Goal: Task Accomplishment & Management: Complete application form

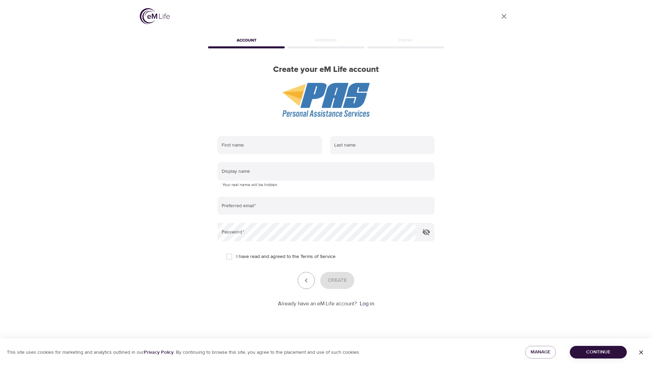
click at [267, 146] on input "text" at bounding box center [269, 145] width 104 height 18
type input "Stephanie"
type input "Hill"
type input "[PERSON_NAME][EMAIL_ADDRESS][PERSON_NAME][DOMAIN_NAME]"
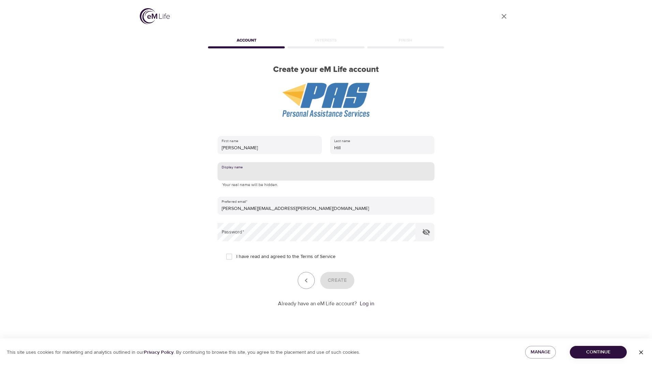
click at [266, 173] on input "text" at bounding box center [325, 171] width 217 height 18
type input "Steph"
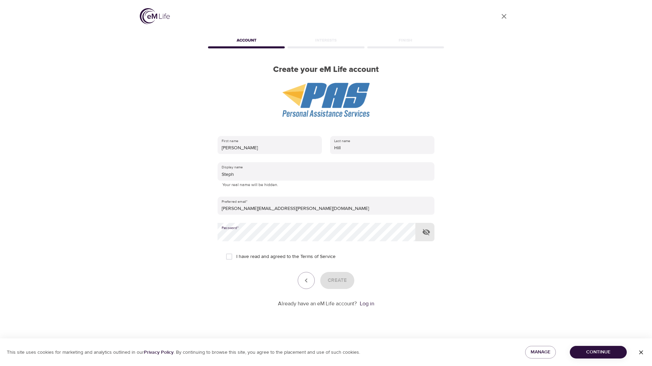
click at [230, 256] on input "I have read and agreed to the Terms of Service" at bounding box center [229, 256] width 14 height 14
checkbox input "true"
drag, startPoint x: 340, startPoint y: 280, endPoint x: 379, endPoint y: 263, distance: 42.4
click at [340, 280] on span "Create" at bounding box center [337, 280] width 19 height 9
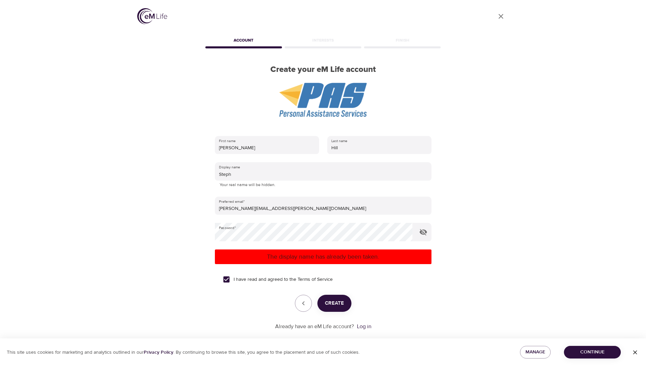
click at [249, 173] on input "Steph" at bounding box center [323, 171] width 217 height 18
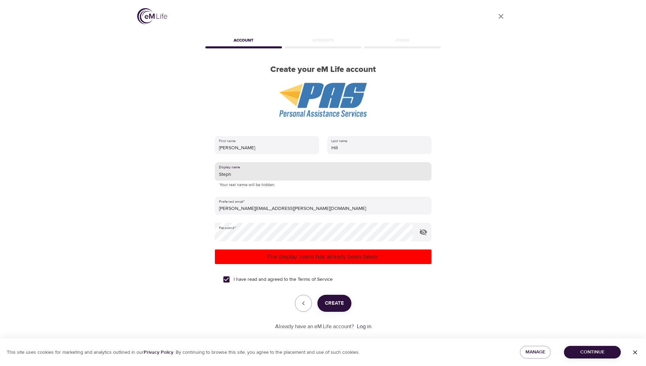
click at [249, 173] on input "Steph" at bounding box center [323, 171] width 217 height 18
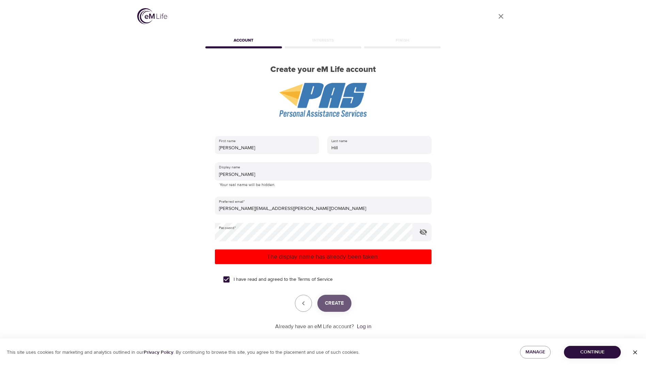
click at [334, 301] on span "Create" at bounding box center [334, 303] width 19 height 9
click at [253, 175] on input "Stephie" at bounding box center [323, 171] width 217 height 18
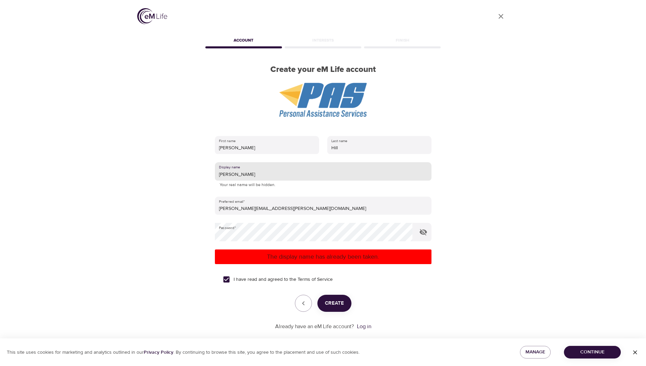
click at [253, 175] on input "Stephie" at bounding box center [323, 171] width 217 height 18
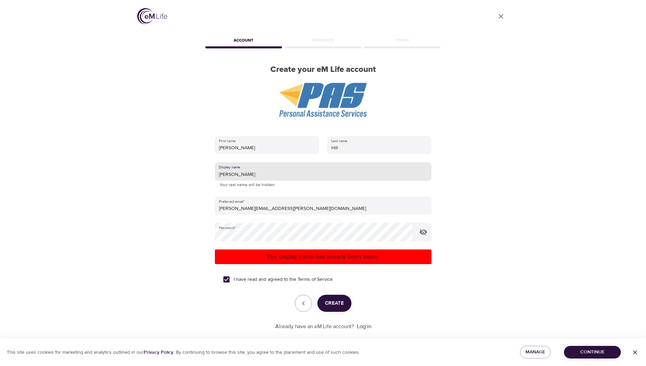
click at [253, 175] on input "Stephie" at bounding box center [323, 171] width 217 height 18
type input "Steph92"
click at [331, 303] on span "Create" at bounding box center [334, 303] width 19 height 9
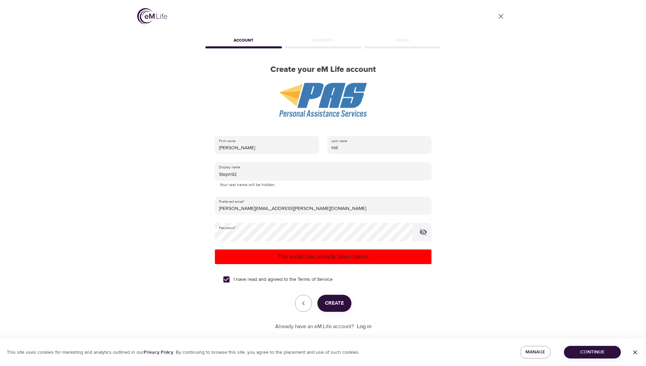
click at [367, 327] on link "Log in" at bounding box center [364, 326] width 14 height 7
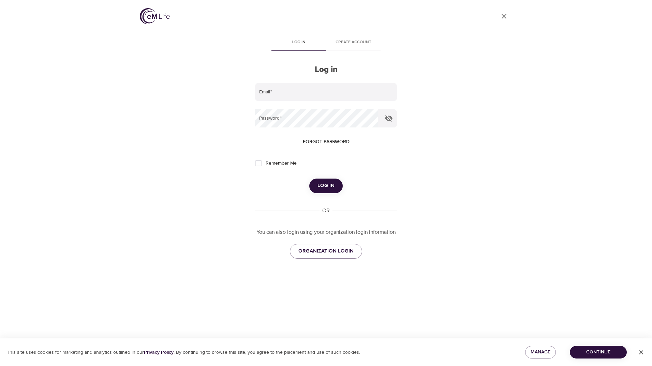
click at [306, 95] on input "email" at bounding box center [326, 92] width 142 height 18
type input "[PERSON_NAME][EMAIL_ADDRESS][PERSON_NAME][DOMAIN_NAME]"
click at [309, 179] on button "Log in" at bounding box center [325, 186] width 33 height 14
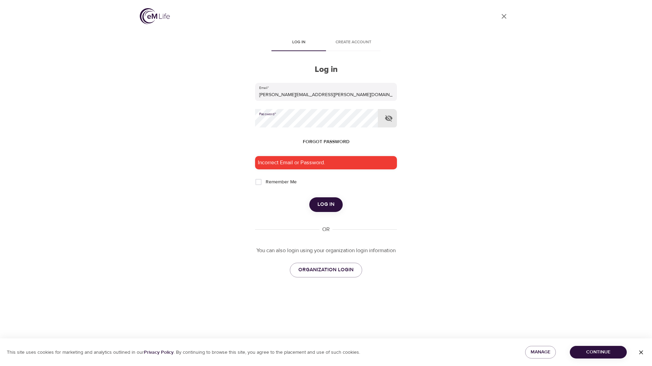
click at [331, 136] on button "Forgot password" at bounding box center [326, 142] width 52 height 13
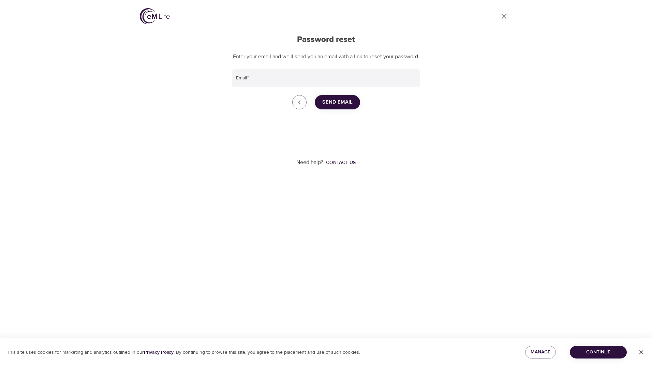
click at [325, 85] on input "Email   *" at bounding box center [326, 78] width 188 height 18
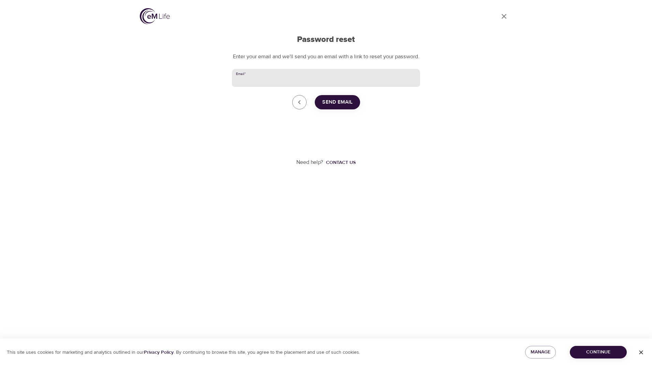
type input "[PERSON_NAME][EMAIL_ADDRESS][PERSON_NAME][DOMAIN_NAME]"
click at [334, 107] on span "Send Email" at bounding box center [337, 102] width 30 height 9
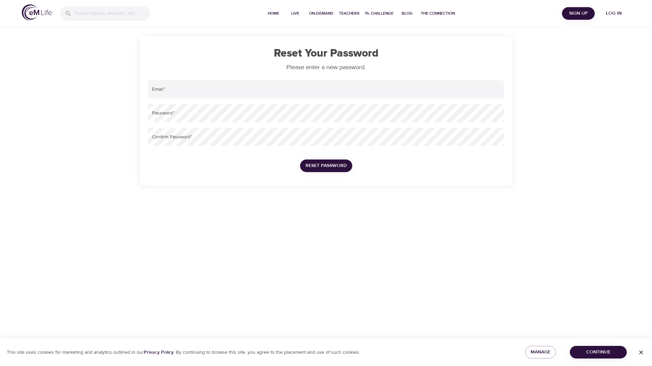
click at [234, 91] on input "email" at bounding box center [326, 89] width 356 height 18
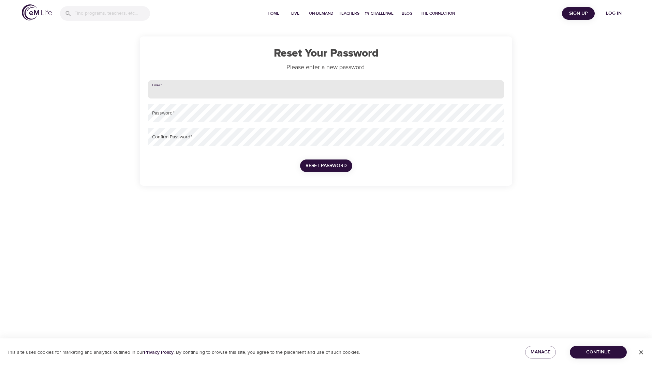
type input "[PERSON_NAME][EMAIL_ADDRESS][PERSON_NAME][DOMAIN_NAME]"
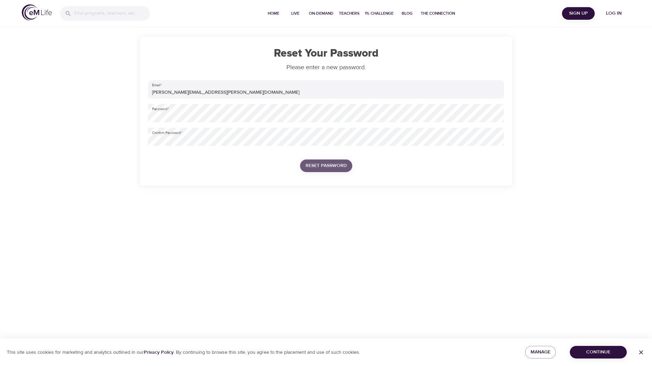
click at [305, 165] on span "Reset Password" at bounding box center [325, 166] width 41 height 9
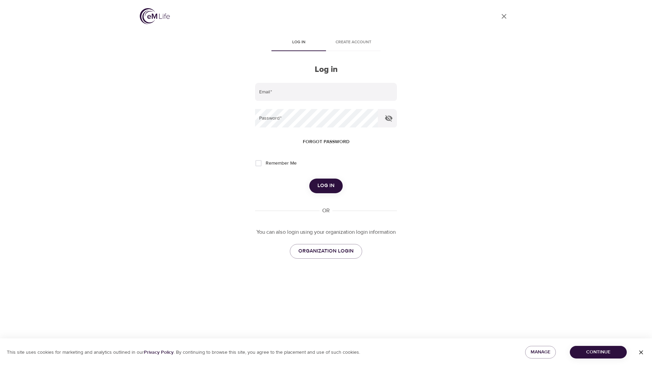
type input "[PERSON_NAME][EMAIL_ADDRESS][PERSON_NAME][DOMAIN_NAME]"
click at [326, 180] on button "Log in" at bounding box center [325, 186] width 33 height 14
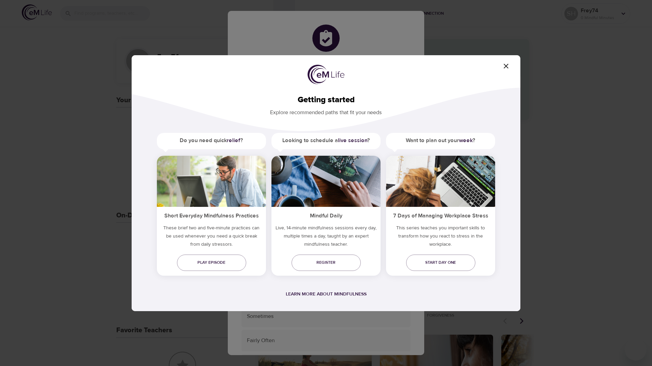
click at [504, 64] on icon "button" at bounding box center [505, 66] width 5 height 5
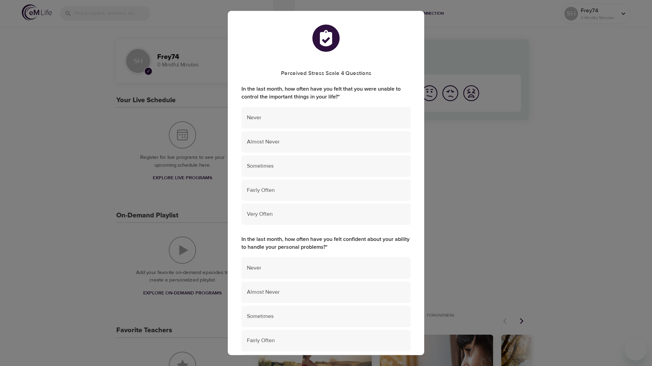
click at [314, 165] on span "Sometimes" at bounding box center [326, 166] width 158 height 8
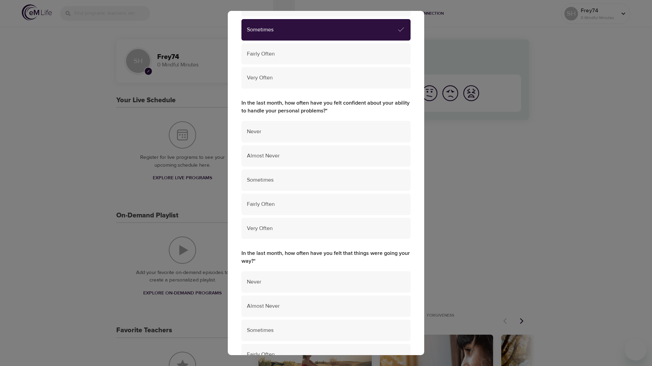
scroll to position [170, 0]
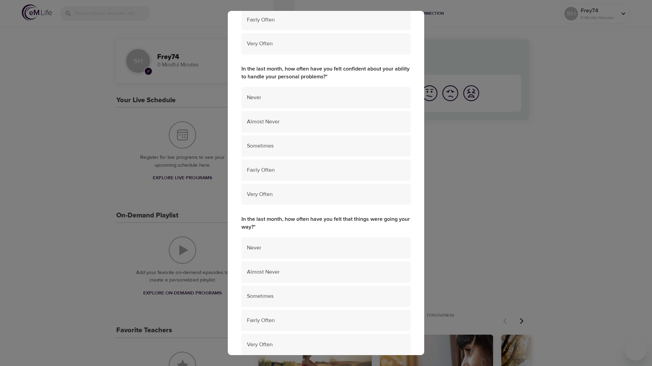
click at [286, 172] on span "Fairly Often" at bounding box center [326, 170] width 158 height 8
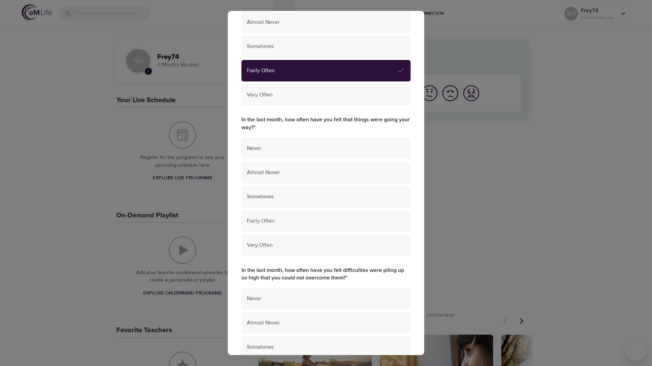
scroll to position [307, 0]
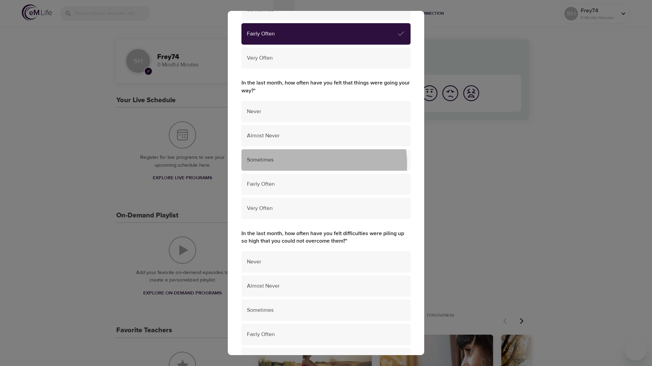
click at [307, 164] on div "Sometimes" at bounding box center [325, 159] width 169 height 21
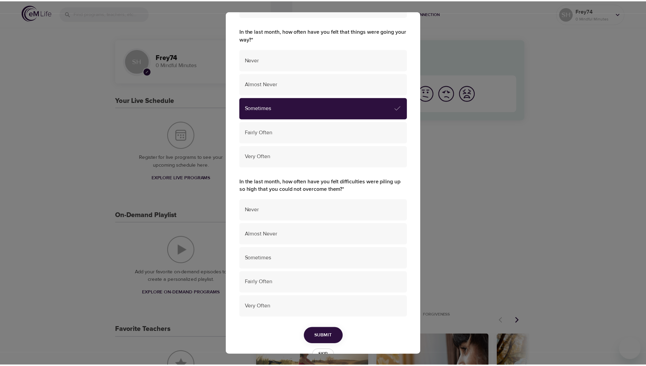
scroll to position [378, 0]
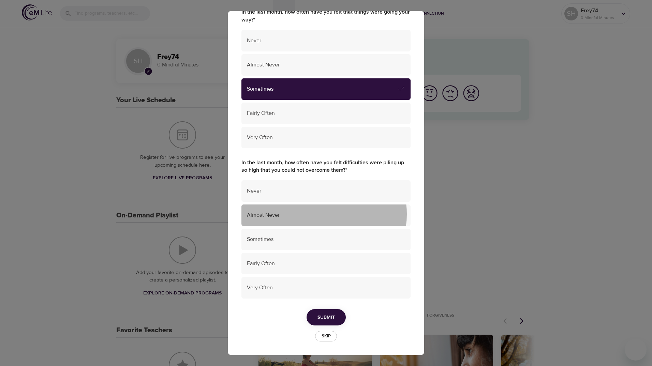
click at [319, 214] on span "Almost Never" at bounding box center [326, 215] width 158 height 8
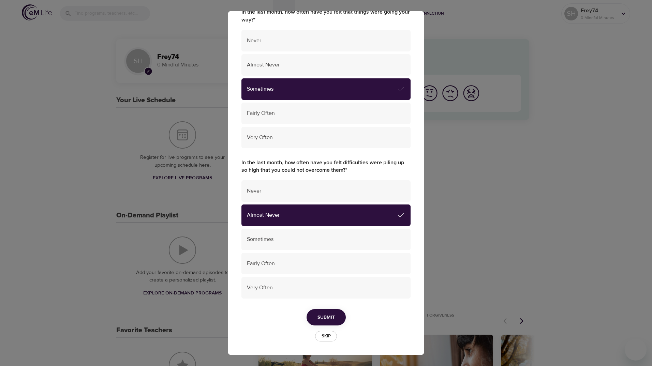
click at [318, 315] on span "Submit" at bounding box center [325, 317] width 17 height 9
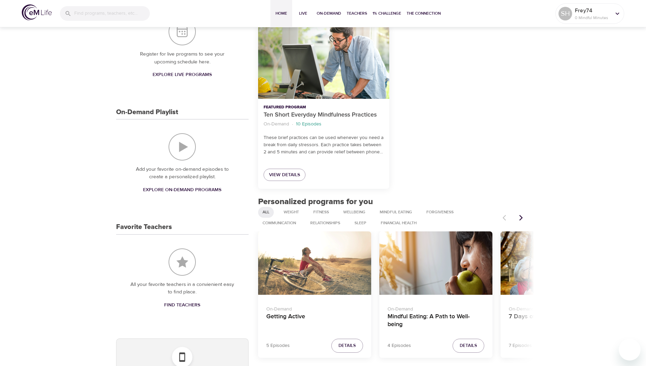
scroll to position [136, 0]
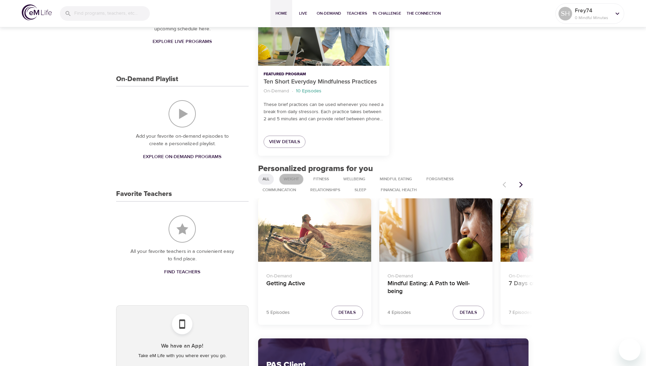
click at [295, 180] on span "Weight" at bounding box center [292, 179] width 24 height 6
click at [520, 183] on icon "Next items" at bounding box center [521, 184] width 7 height 7
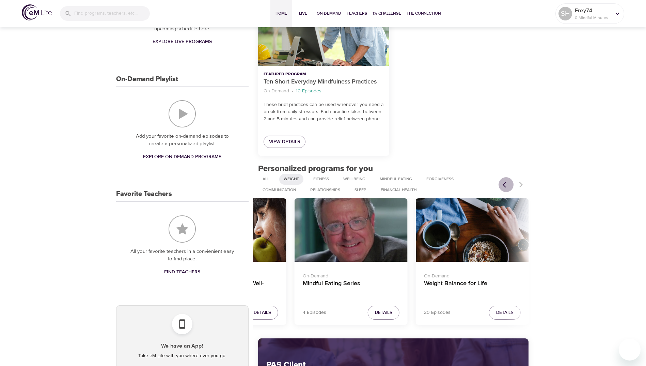
click at [504, 184] on icon "Previous items" at bounding box center [504, 185] width 3 height 6
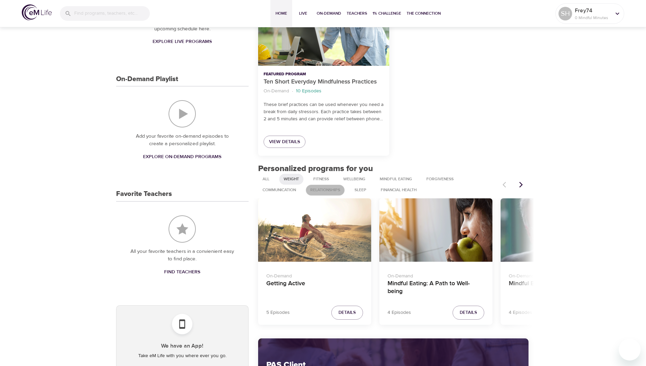
click at [330, 188] on span "Relationships" at bounding box center [325, 190] width 38 height 6
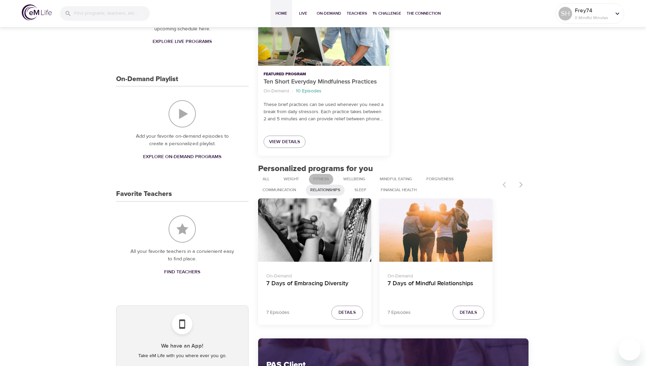
click at [323, 179] on span "Fitness" at bounding box center [321, 179] width 24 height 6
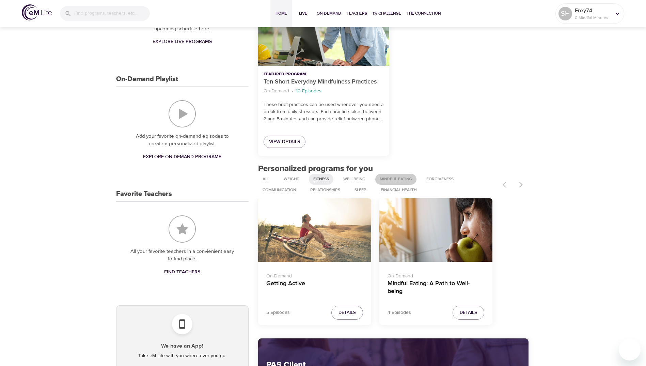
click at [395, 175] on div "Mindful Eating" at bounding box center [396, 179] width 41 height 11
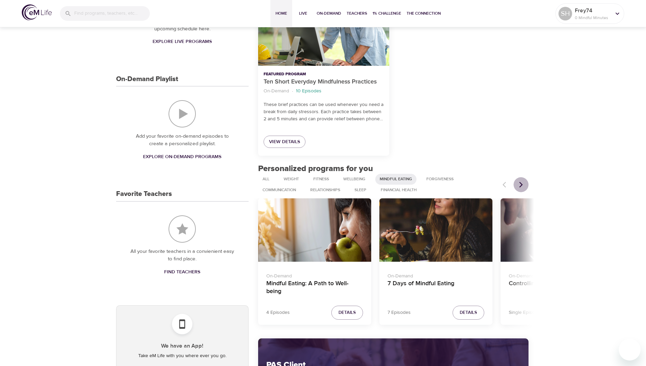
click at [521, 184] on icon "Next items" at bounding box center [521, 184] width 7 height 7
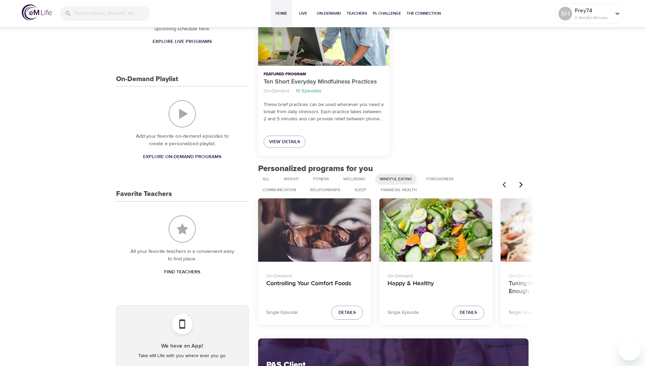
click at [521, 185] on icon "Next items" at bounding box center [521, 184] width 7 height 7
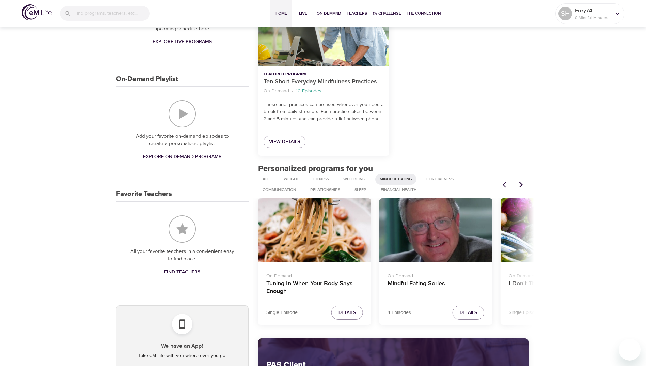
click at [521, 185] on icon "Next items" at bounding box center [521, 184] width 7 height 7
